Goal: Task Accomplishment & Management: Use online tool/utility

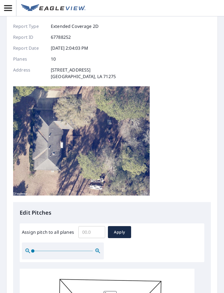
scroll to position [34, 0]
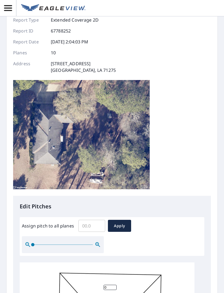
click at [92, 226] on input "Assign pitch to all planes" at bounding box center [91, 225] width 27 height 15
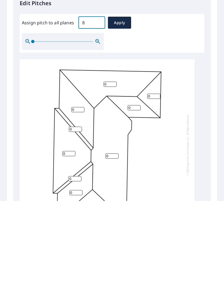
scroll to position [146, 0]
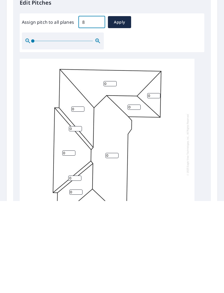
type input "8"
click at [76, 198] on input "0" at bounding box center [77, 200] width 13 height 5
click at [107, 173] on input "0" at bounding box center [109, 175] width 13 height 5
type input "8"
click at [72, 151] on div "0 0 0 0 0 0 0 0 0" at bounding box center [107, 236] width 175 height 171
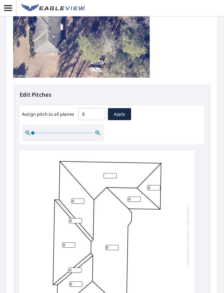
click at [87, 106] on input "8" at bounding box center [91, 113] width 27 height 15
click at [123, 111] on span "Apply" at bounding box center [119, 114] width 14 height 7
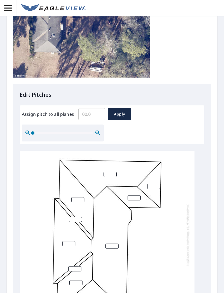
scroll to position [1, 0]
click at [122, 111] on span "Apply" at bounding box center [119, 114] width 14 height 7
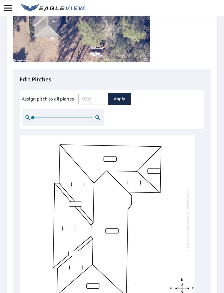
scroll to position [165, 0]
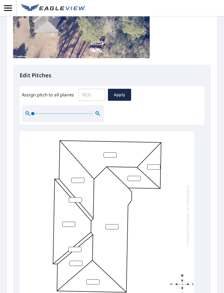
click at [121, 91] on span "Apply" at bounding box center [119, 94] width 14 height 7
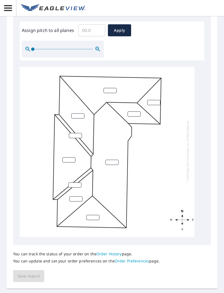
scroll to position [229, 0]
click at [24, 254] on div "You can track the status of your order on the Order History page. You can updat…" at bounding box center [112, 263] width 198 height 37
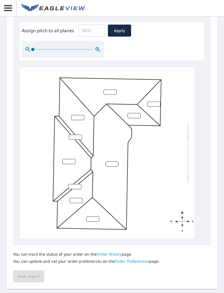
scroll to position [0, 0]
click at [153, 102] on input "number" at bounding box center [153, 104] width 13 height 5
type input "8"
click at [74, 115] on input "number" at bounding box center [77, 117] width 13 height 5
type input "8"
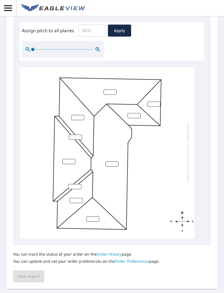
click at [76, 135] on input "number" at bounding box center [75, 137] width 13 height 5
type input "8"
click at [69, 159] on input "number" at bounding box center [68, 161] width 13 height 5
type input "8"
click at [71, 184] on input "number" at bounding box center [74, 186] width 13 height 5
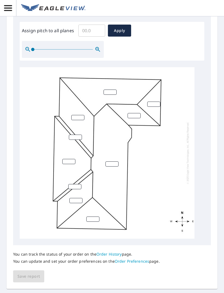
type input "8"
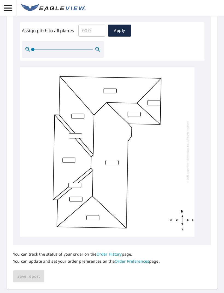
scroll to position [1, 0]
click at [74, 196] on input "number" at bounding box center [75, 198] width 13 height 5
type input "8"
click at [93, 215] on input "number" at bounding box center [92, 217] width 13 height 5
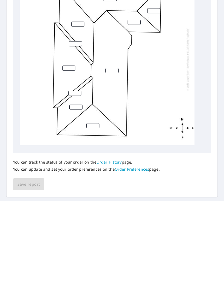
type input "8"
click at [111, 160] on input "number" at bounding box center [111, 162] width 13 height 5
type input "8"
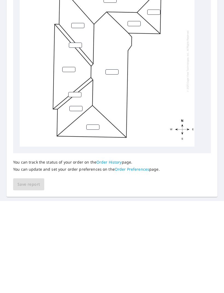
scroll to position [0, 0]
click at [130, 113] on input "number" at bounding box center [133, 115] width 13 height 5
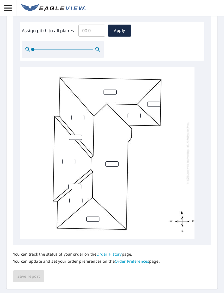
type input "8"
click at [193, 169] on div at bounding box center [107, 152] width 175 height 171
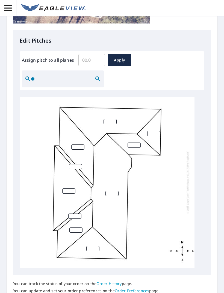
scroll to position [190, 0]
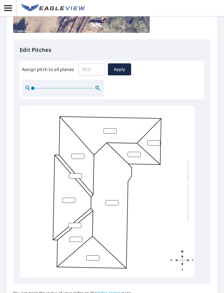
click at [126, 48] on div "Edit Pitches Assign pitch to all planes ​ Apply" at bounding box center [112, 162] width 198 height 244
click at [125, 66] on span "Apply" at bounding box center [119, 69] width 14 height 7
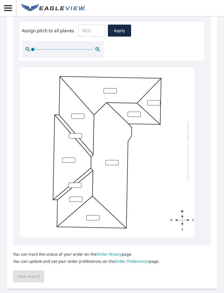
scroll to position [229, 0]
click at [120, 25] on button "Apply" at bounding box center [119, 31] width 23 height 12
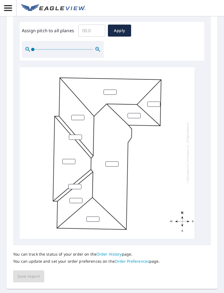
scroll to position [0, 0]
click at [125, 27] on span "Apply" at bounding box center [119, 30] width 14 height 7
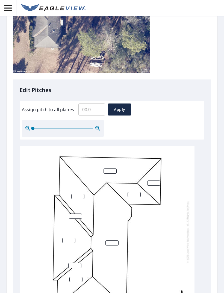
scroll to position [151, 0]
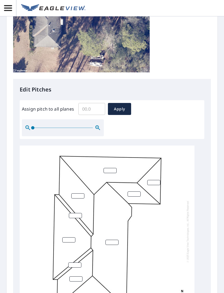
click at [122, 103] on button "Apply" at bounding box center [119, 109] width 23 height 12
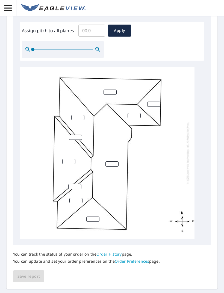
scroll to position [229, 0]
click at [117, 27] on span "Apply" at bounding box center [119, 30] width 14 height 7
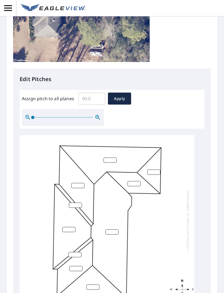
scroll to position [222, 0]
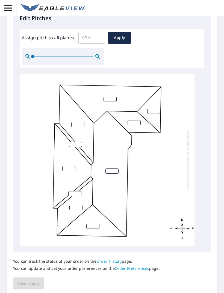
click at [29, 265] on div "You can track the status of your order on the Order History page. You can updat…" at bounding box center [112, 270] width 198 height 37
click at [31, 278] on div "Report Details View and edit your report information below. Report Type Extende…" at bounding box center [112, 47] width 211 height 497
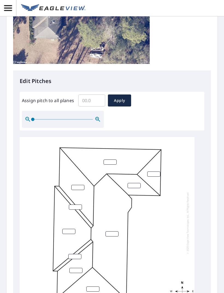
scroll to position [93, 0]
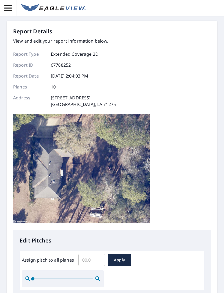
click at [118, 256] on span "Apply" at bounding box center [119, 259] width 14 height 7
click at [92, 252] on input "Assign pitch to all planes" at bounding box center [91, 259] width 27 height 15
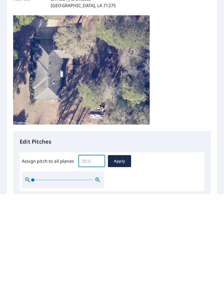
type input "8"
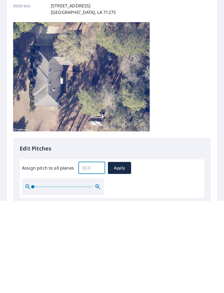
click at [117, 256] on span "Apply" at bounding box center [119, 259] width 14 height 7
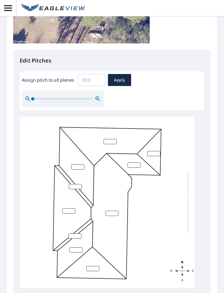
scroll to position [181, 0]
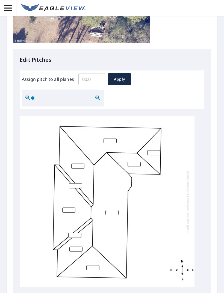
click at [116, 73] on button "Apply" at bounding box center [119, 79] width 23 height 12
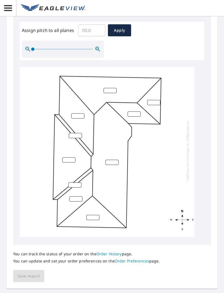
scroll to position [229, 0]
click at [26, 258] on div "You can track the status of your order on the Order History page. You can updat…" at bounding box center [112, 263] width 198 height 37
click at [25, 258] on div "You can track the status of your order on the Order History page. You can updat…" at bounding box center [112, 263] width 198 height 37
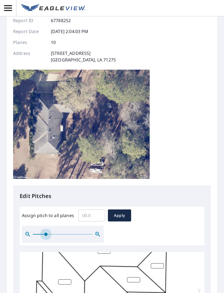
scroll to position [1, 0]
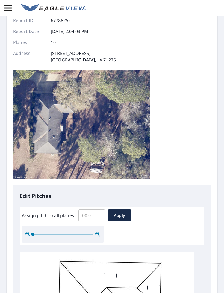
click at [111, 209] on button "Apply" at bounding box center [119, 215] width 23 height 12
click at [95, 208] on input "Assign pitch to all planes" at bounding box center [91, 215] width 27 height 15
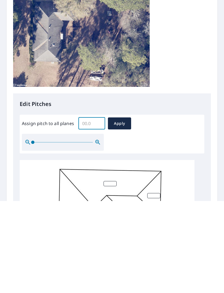
type input "8"
click at [119, 212] on span "Apply" at bounding box center [119, 215] width 14 height 7
type input "8"
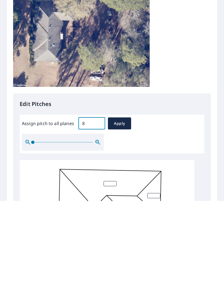
type input "8"
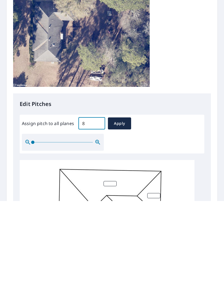
type input "8"
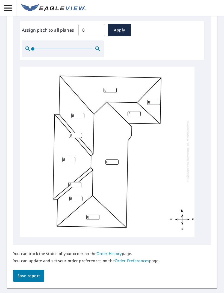
scroll to position [229, 0]
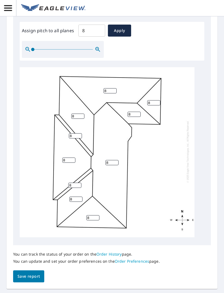
click at [22, 270] on button "Save report" at bounding box center [28, 276] width 31 height 12
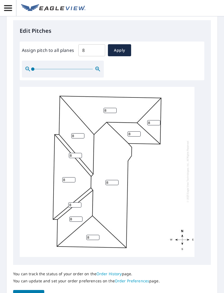
click at [24, 293] on span "Save report" at bounding box center [28, 296] width 22 height 7
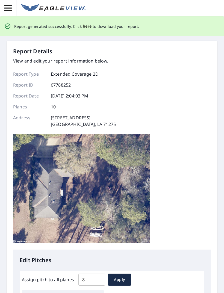
scroll to position [0, 0]
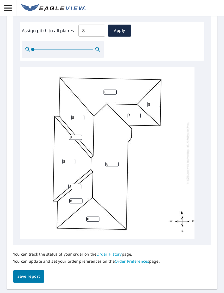
click at [29, 270] on button "Save report" at bounding box center [28, 276] width 31 height 12
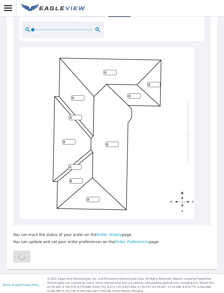
scroll to position [229, 0]
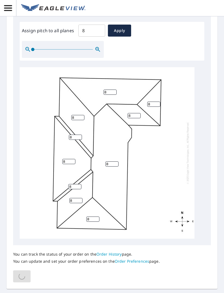
click at [41, 250] on div "You can track the status of your order on the Order History page. You can updat…" at bounding box center [112, 263] width 198 height 37
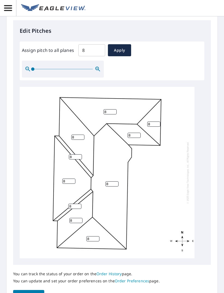
click at [38, 293] on span "Save report" at bounding box center [28, 296] width 22 height 7
click at [121, 27] on p "Edit Pitches" at bounding box center [112, 31] width 184 height 8
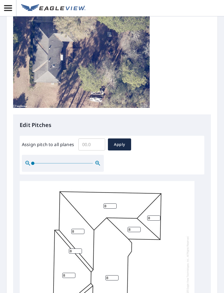
scroll to position [124, 0]
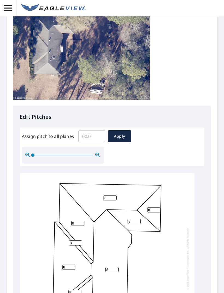
click at [95, 135] on input "Assign pitch to all planes" at bounding box center [91, 136] width 27 height 15
type input "8"
click at [121, 135] on span "Apply" at bounding box center [119, 136] width 14 height 7
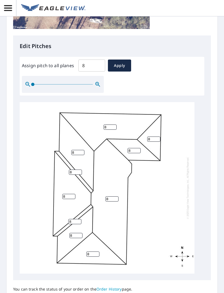
scroll to position [197, 0]
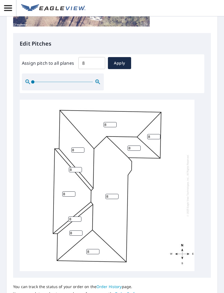
click at [92, 63] on input "8" at bounding box center [91, 62] width 27 height 15
click at [122, 60] on span "Apply" at bounding box center [119, 63] width 14 height 7
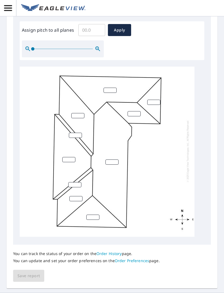
scroll to position [229, 0]
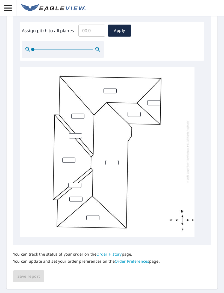
click at [22, 270] on div "You can track the status of your order on the Order History page. You can updat…" at bounding box center [112, 263] width 198 height 37
click at [21, 270] on div "You can track the status of your order on the Order History page. You can updat…" at bounding box center [112, 263] width 198 height 37
click at [22, 268] on div "You can track the status of your order on the Order History page. You can updat…" at bounding box center [112, 263] width 198 height 37
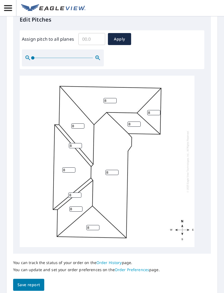
scroll to position [222, 0]
